Goal: Transaction & Acquisition: Download file/media

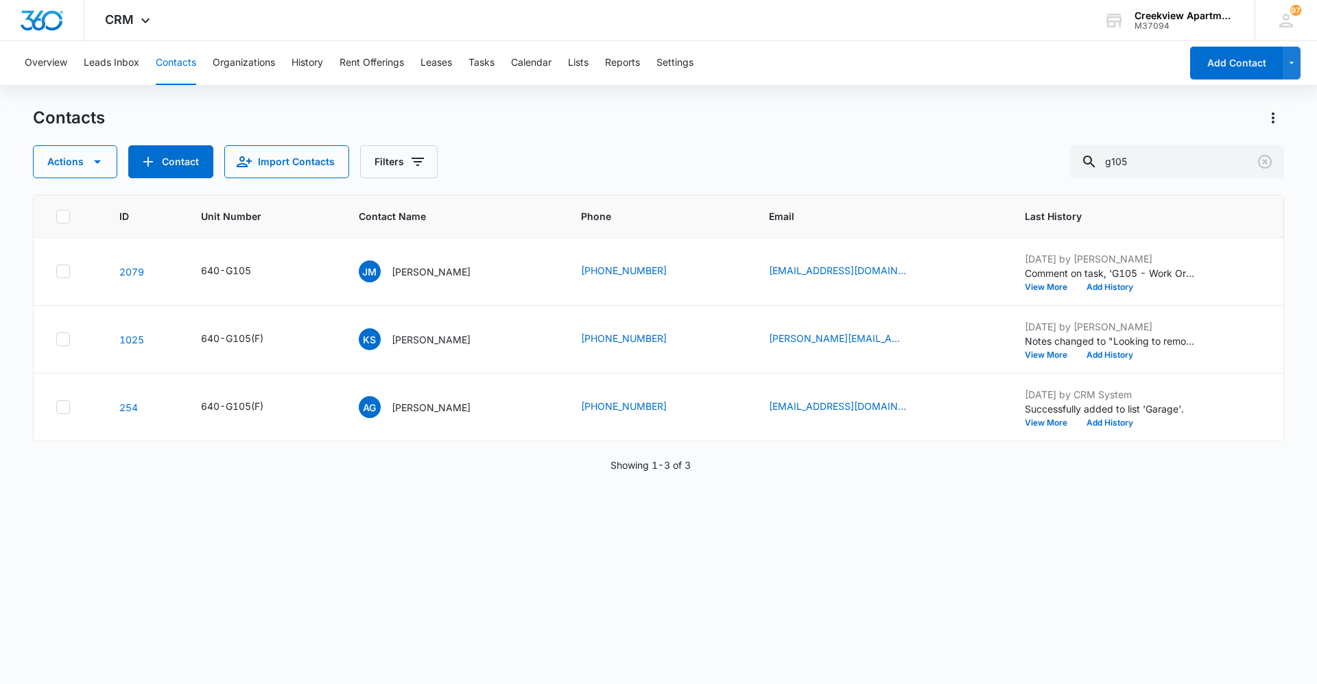
click at [246, 547] on div "ID Unit Number Contact Name Phone Email Last History 2079 640-G105 [PERSON_NAME…" at bounding box center [658, 431] width 1251 height 472
click at [1023, 551] on div "ID Unit Number Contact Name Phone Email Last History 2079 640-G105 [PERSON_NAME…" at bounding box center [658, 431] width 1251 height 472
click at [304, 497] on div "ID Unit Number Contact Name Phone Email Last History 2079 640-G105 [PERSON_NAME…" at bounding box center [658, 431] width 1251 height 472
click at [1151, 488] on div "ID Unit Number Contact Name Phone Email Last History 2079 640-G105 [PERSON_NAME…" at bounding box center [658, 431] width 1251 height 472
click at [1149, 523] on div "ID Unit Number Contact Name Phone Email Last History 2079 640-G105 [PERSON_NAME…" at bounding box center [658, 431] width 1251 height 472
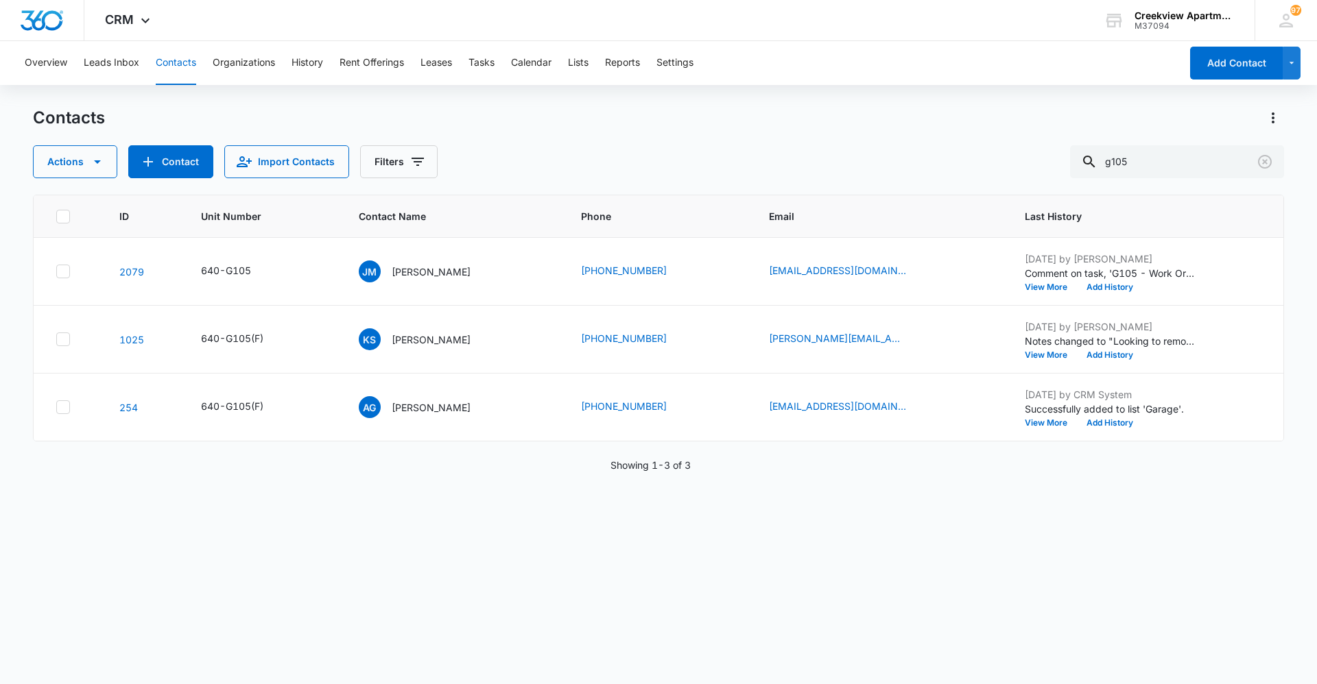
click at [774, 617] on div "ID Unit Number Contact Name Phone Email Last History 2079 640-G105 [PERSON_NAME…" at bounding box center [658, 431] width 1251 height 472
click at [296, 558] on div "ID Unit Number Contact Name Phone Email Last History 2079 640-G105 [PERSON_NAME…" at bounding box center [658, 431] width 1251 height 472
click at [608, 631] on div "ID Unit Number Contact Name Phone Email Last History 2079 640-G105 [PERSON_NAME…" at bounding box center [658, 431] width 1251 height 472
drag, startPoint x: 1149, startPoint y: 617, endPoint x: 966, endPoint y: 636, distance: 184.7
click at [1149, 617] on div "ID Unit Number Contact Name Phone Email Last History 2079 640-G105 [PERSON_NAME…" at bounding box center [658, 431] width 1251 height 472
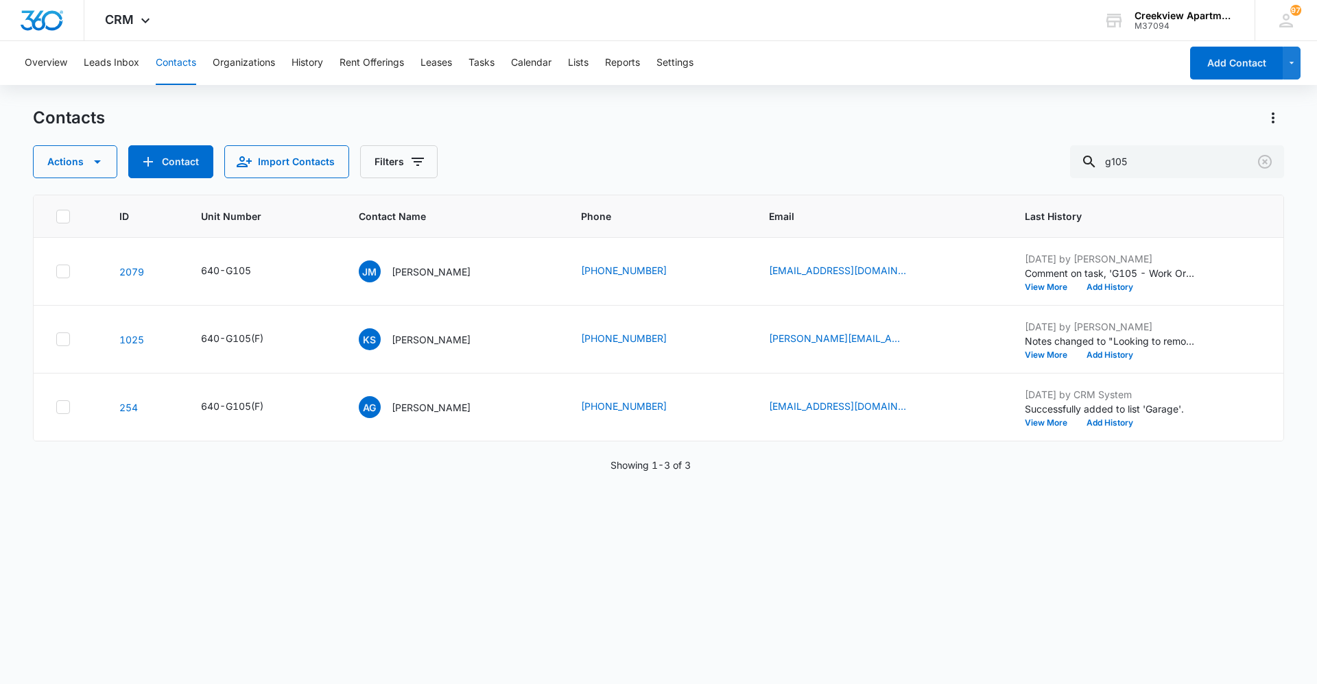
click at [1071, 560] on div "ID Unit Number Contact Name Phone Email Last History 2079 640-G105 [PERSON_NAME…" at bounding box center [658, 431] width 1251 height 472
click at [1038, 608] on div "ID Unit Number Contact Name Phone Email Last History 2079 640-G105 [PERSON_NAME…" at bounding box center [658, 431] width 1251 height 472
click at [302, 554] on div "ID Unit Number Contact Name Phone Email Last History 2079 640-G105 [PERSON_NAME…" at bounding box center [658, 431] width 1251 height 472
click at [329, 606] on div "ID Unit Number Contact Name Phone Email Last History 2079 640-G105 [PERSON_NAME…" at bounding box center [658, 431] width 1251 height 472
drag, startPoint x: 1005, startPoint y: 556, endPoint x: 940, endPoint y: 572, distance: 66.5
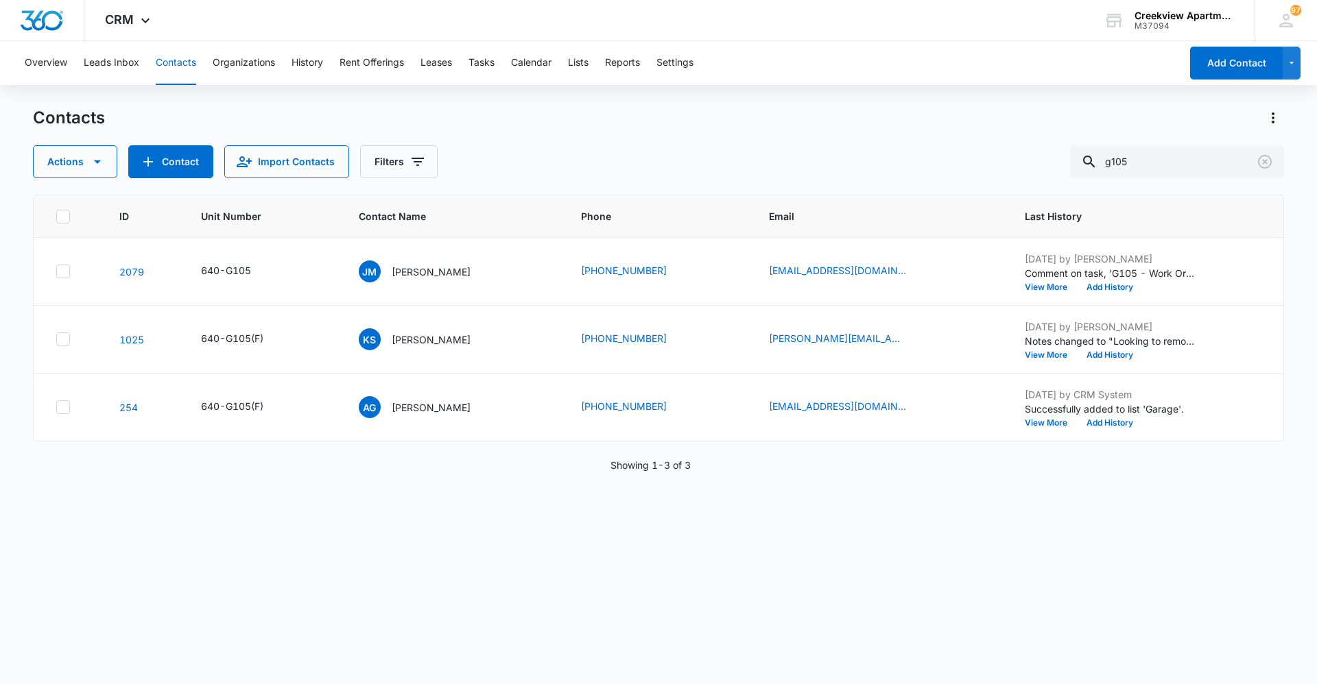
click at [1003, 556] on div "ID Unit Number Contact Name Phone Email Last History 2079 640-G105 [PERSON_NAME…" at bounding box center [658, 431] width 1251 height 472
click at [1154, 156] on input "g105" at bounding box center [1177, 161] width 214 height 33
click at [434, 274] on p "[PERSON_NAME]" at bounding box center [431, 272] width 79 height 14
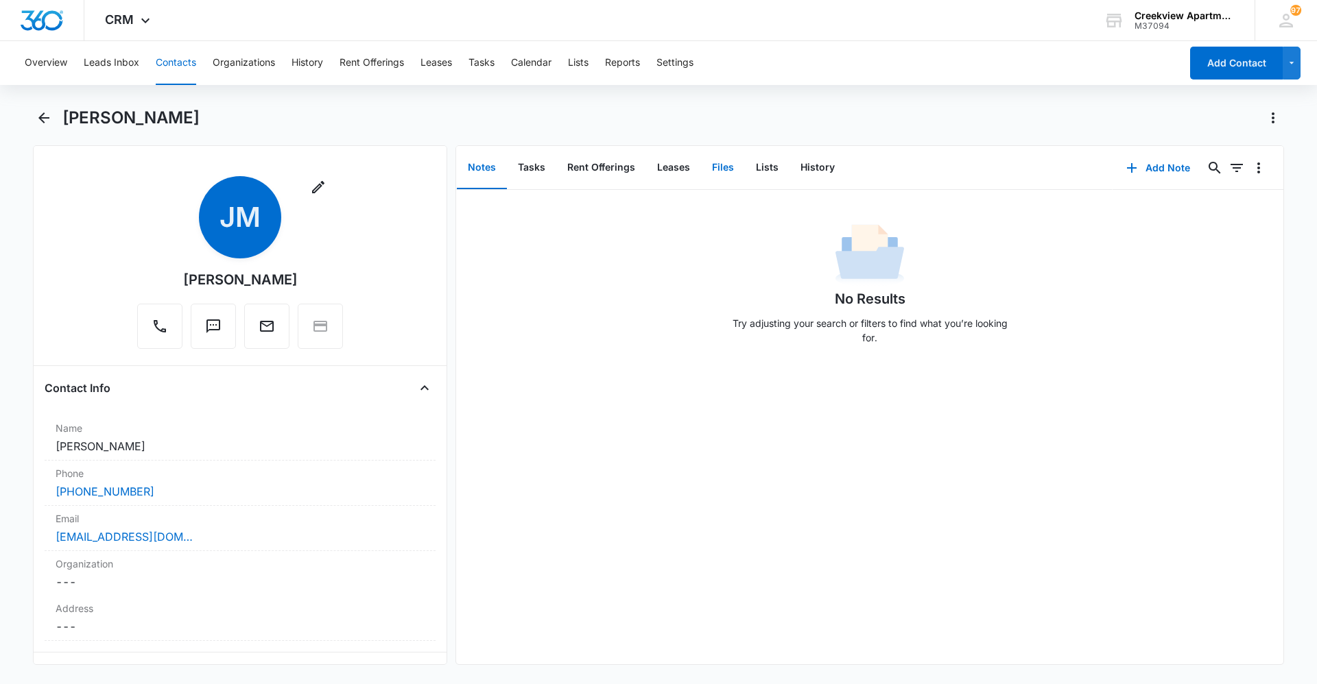
click at [711, 171] on button "Files" at bounding box center [723, 168] width 44 height 43
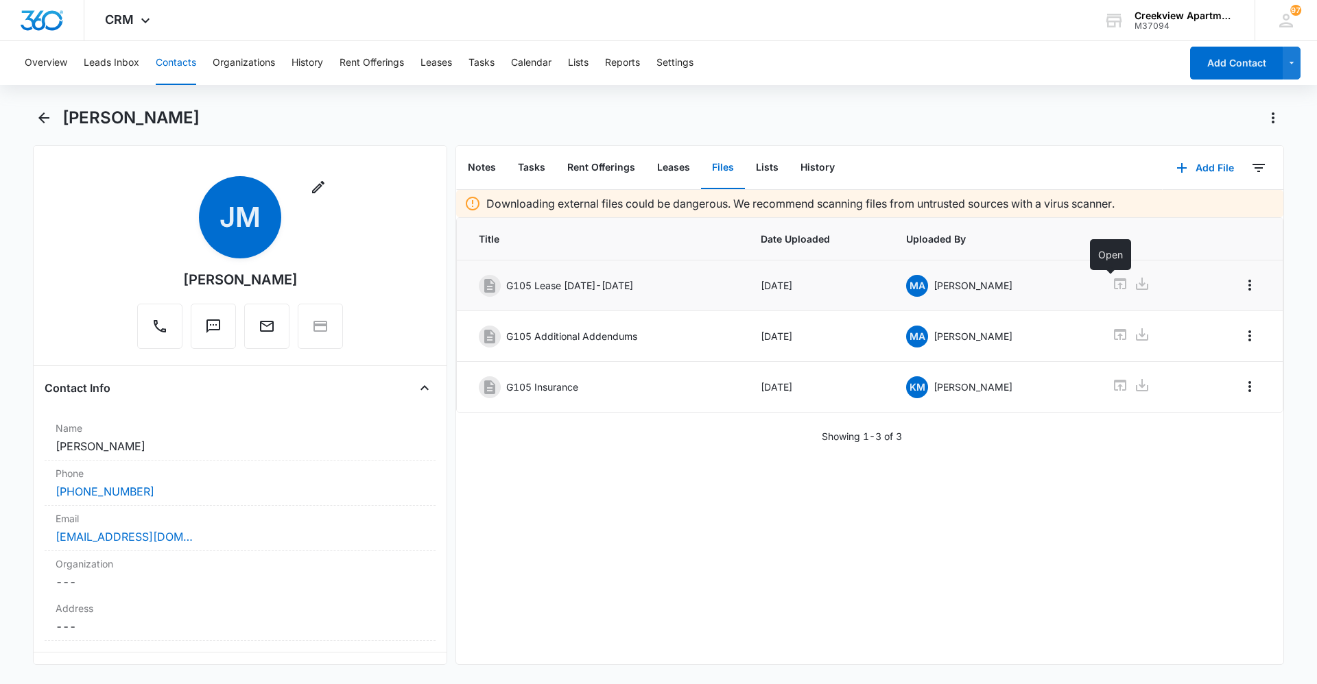
click at [1114, 286] on icon at bounding box center [1120, 283] width 12 height 11
click at [1086, 521] on div "Downloading external files could be dangerous. We recommend scanning files from…" at bounding box center [869, 427] width 827 height 475
drag, startPoint x: 917, startPoint y: 474, endPoint x: 770, endPoint y: 423, distance: 155.3
click at [1171, 571] on div "Downloading external files could be dangerous. We recommend scanning files from…" at bounding box center [869, 427] width 827 height 475
click at [619, 495] on div "Downloading external files could be dangerous. We recommend scanning files from…" at bounding box center [869, 427] width 827 height 475
